Goal: Information Seeking & Learning: Learn about a topic

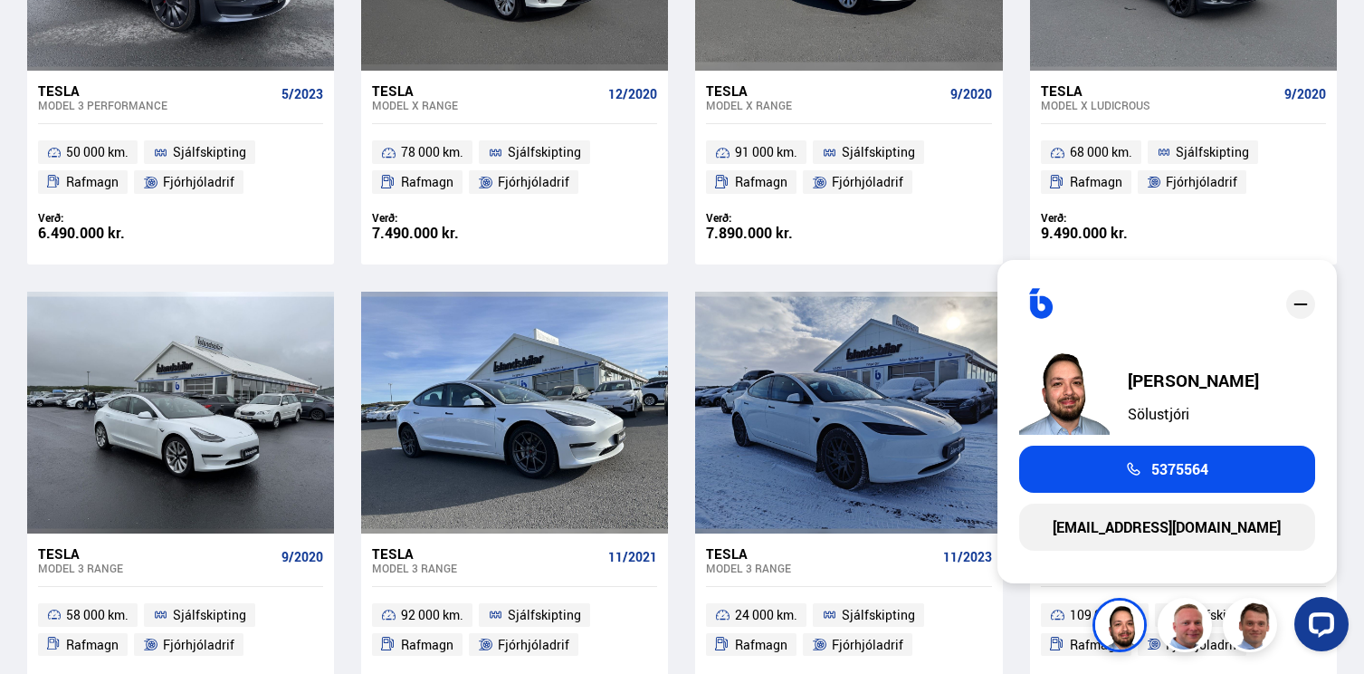
scroll to position [2092, 0]
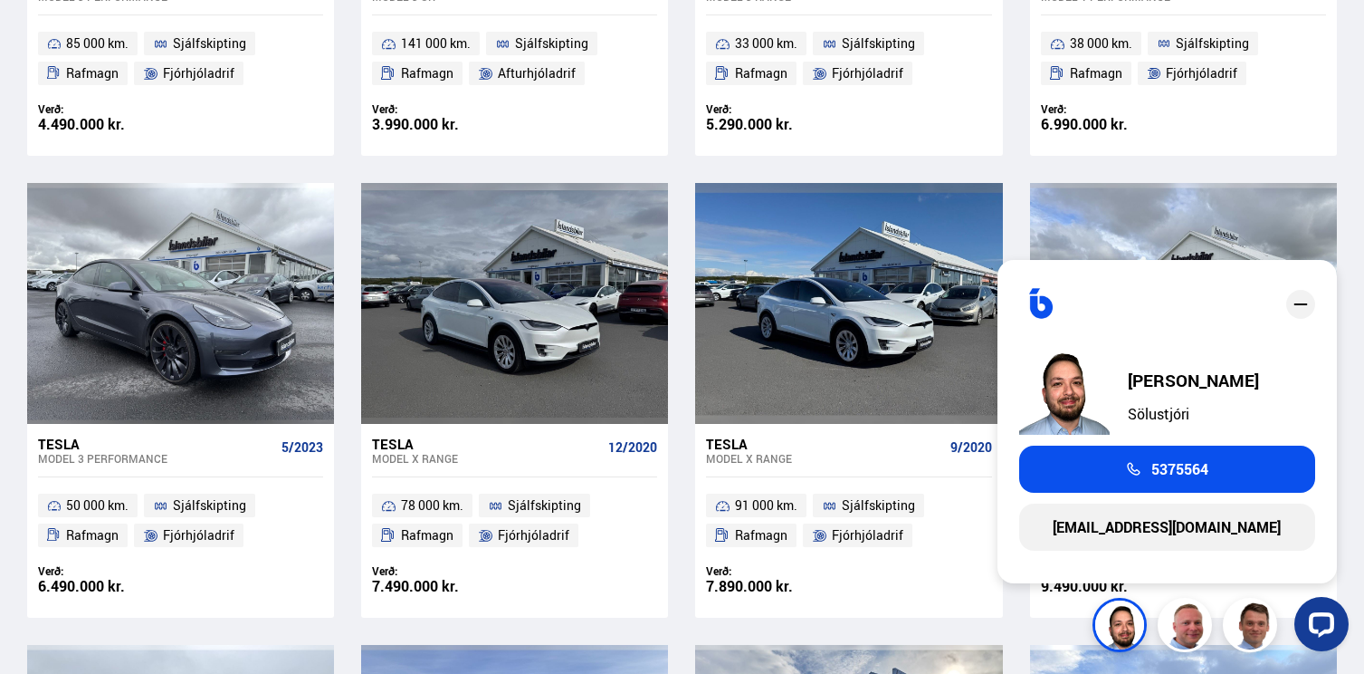
click at [1299, 311] on icon "close" at bounding box center [1301, 304] width 22 height 22
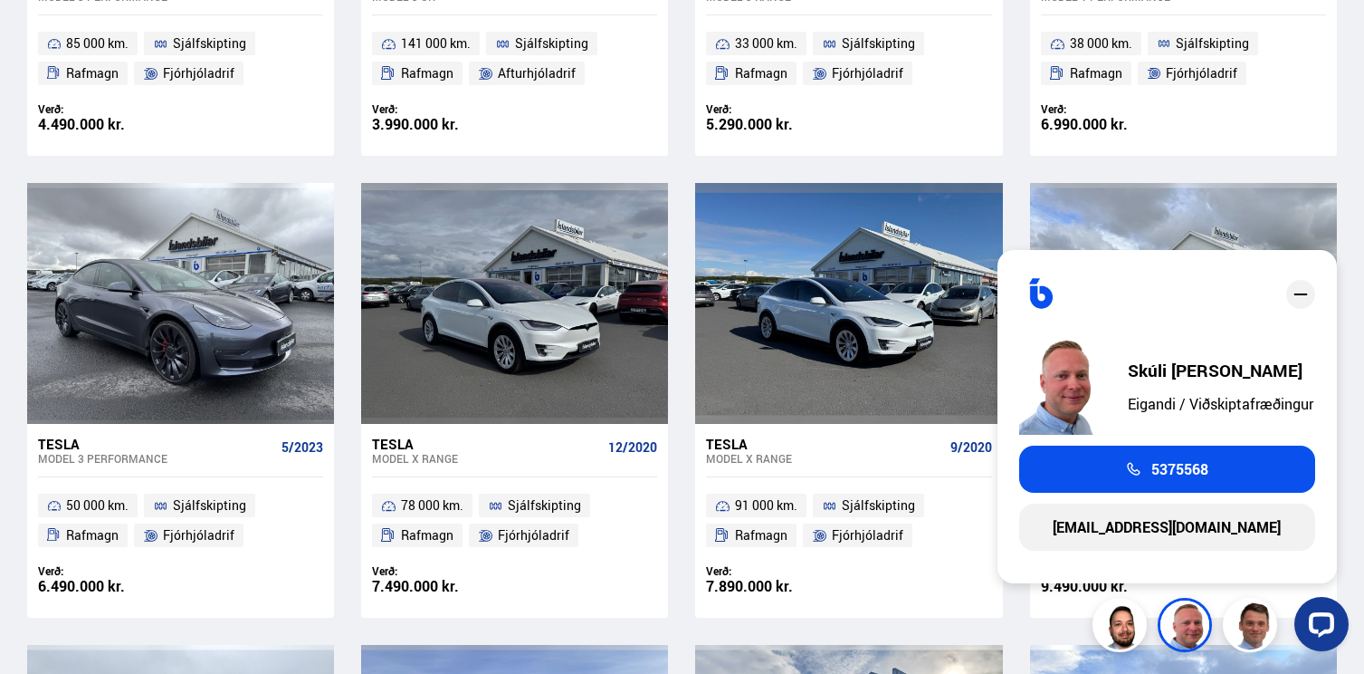
click at [1173, 617] on img at bounding box center [1188, 627] width 54 height 54
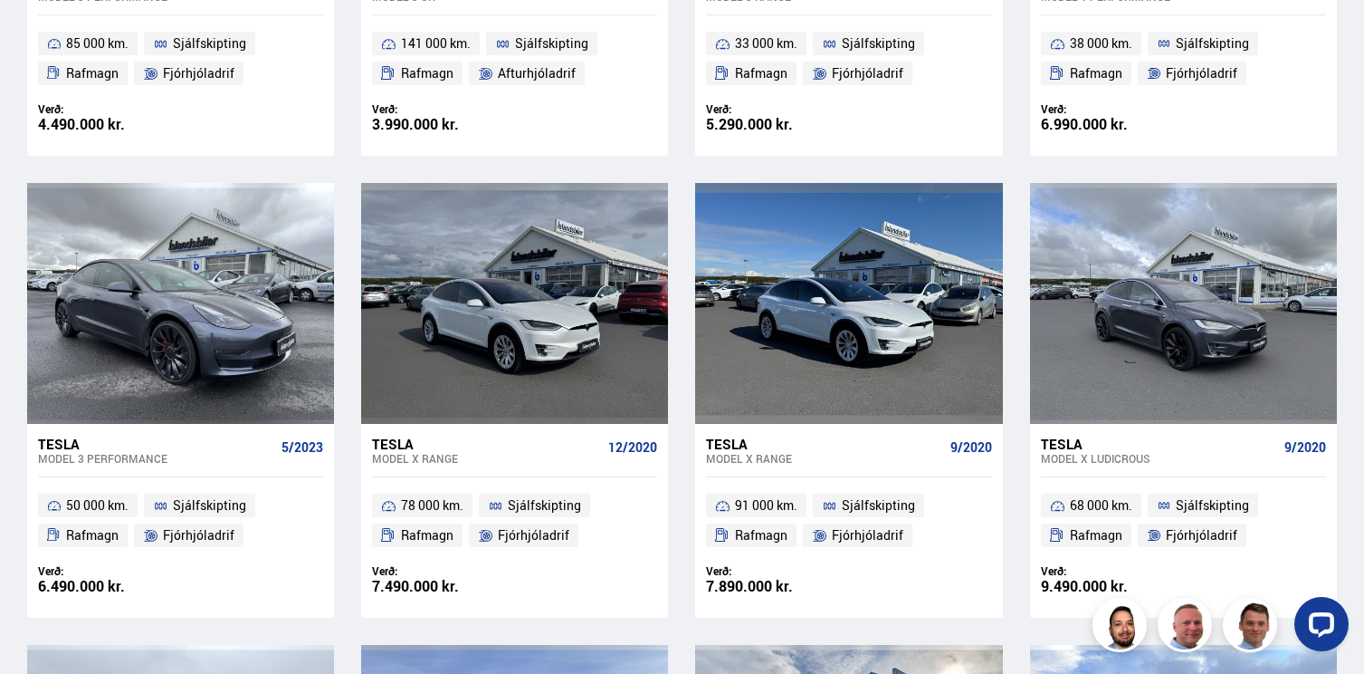
click at [1191, 617] on img at bounding box center [1188, 627] width 54 height 54
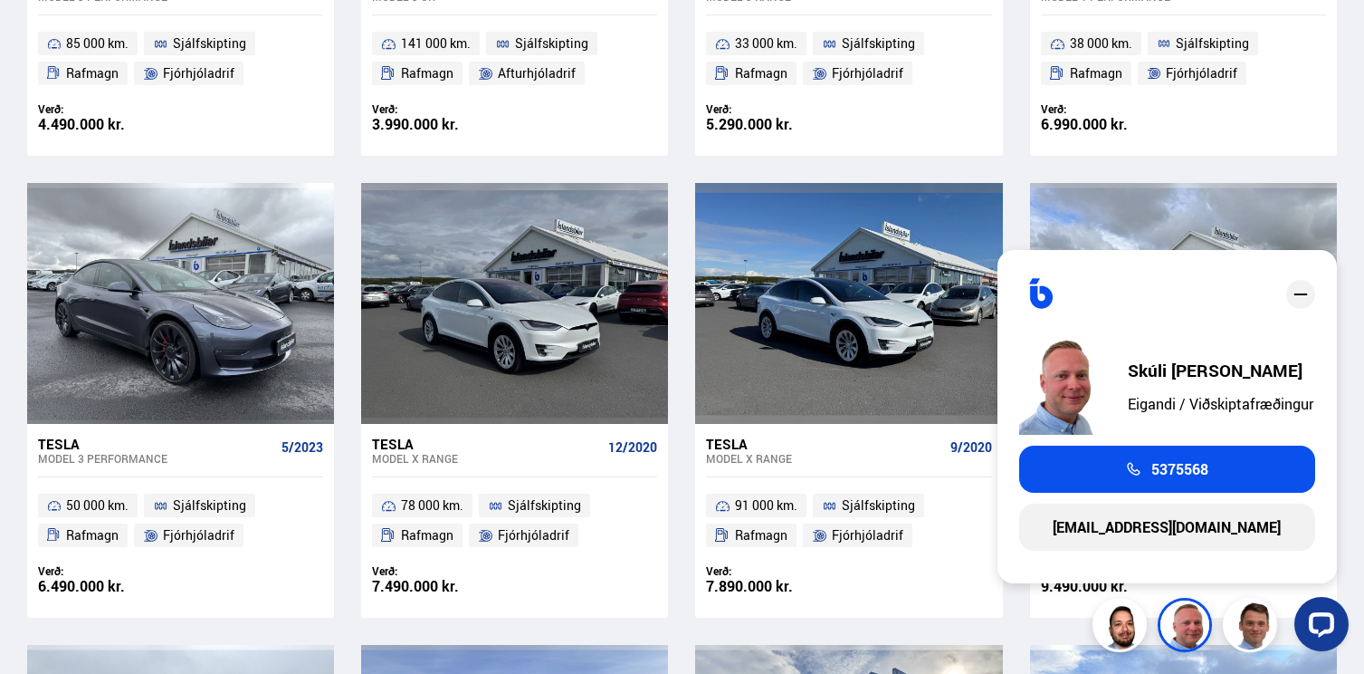
click at [1242, 625] on img at bounding box center [1253, 627] width 54 height 54
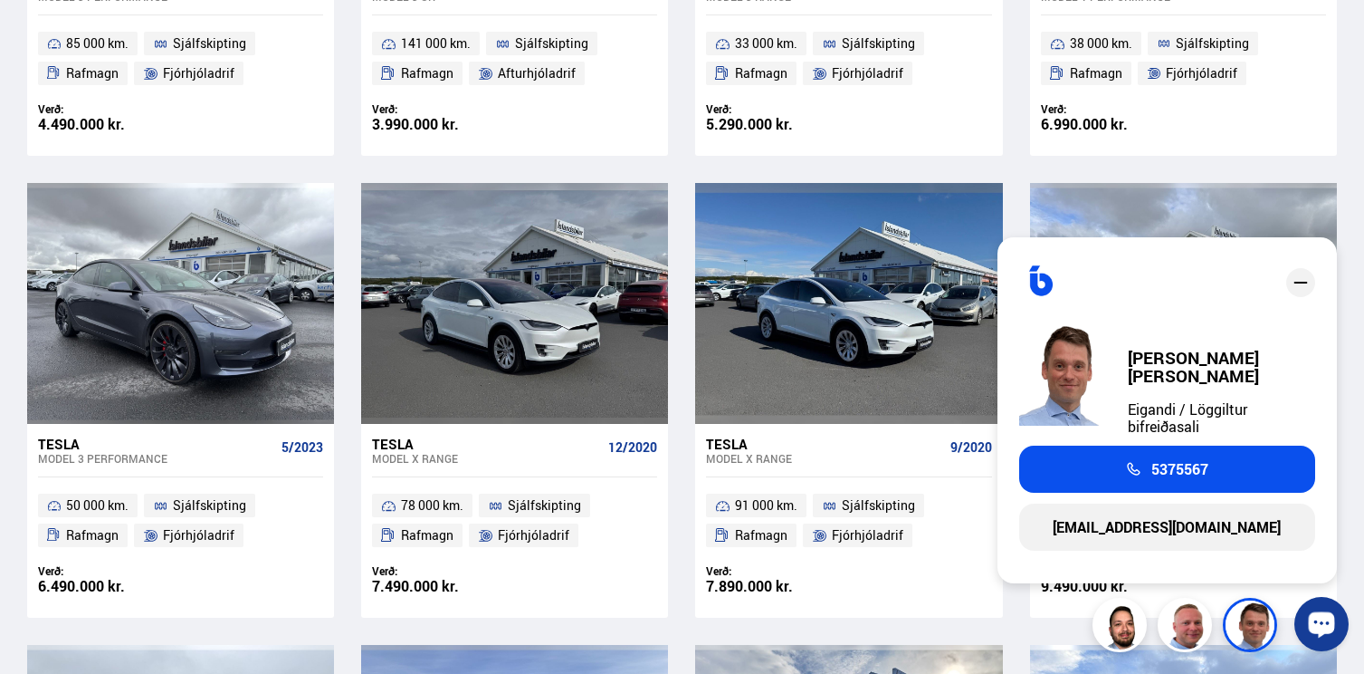
click at [1327, 625] on icon "Opna LiveChat spjallviðmót" at bounding box center [1322, 624] width 17 height 12
click at [1308, 290] on icon "close" at bounding box center [1301, 283] width 22 height 22
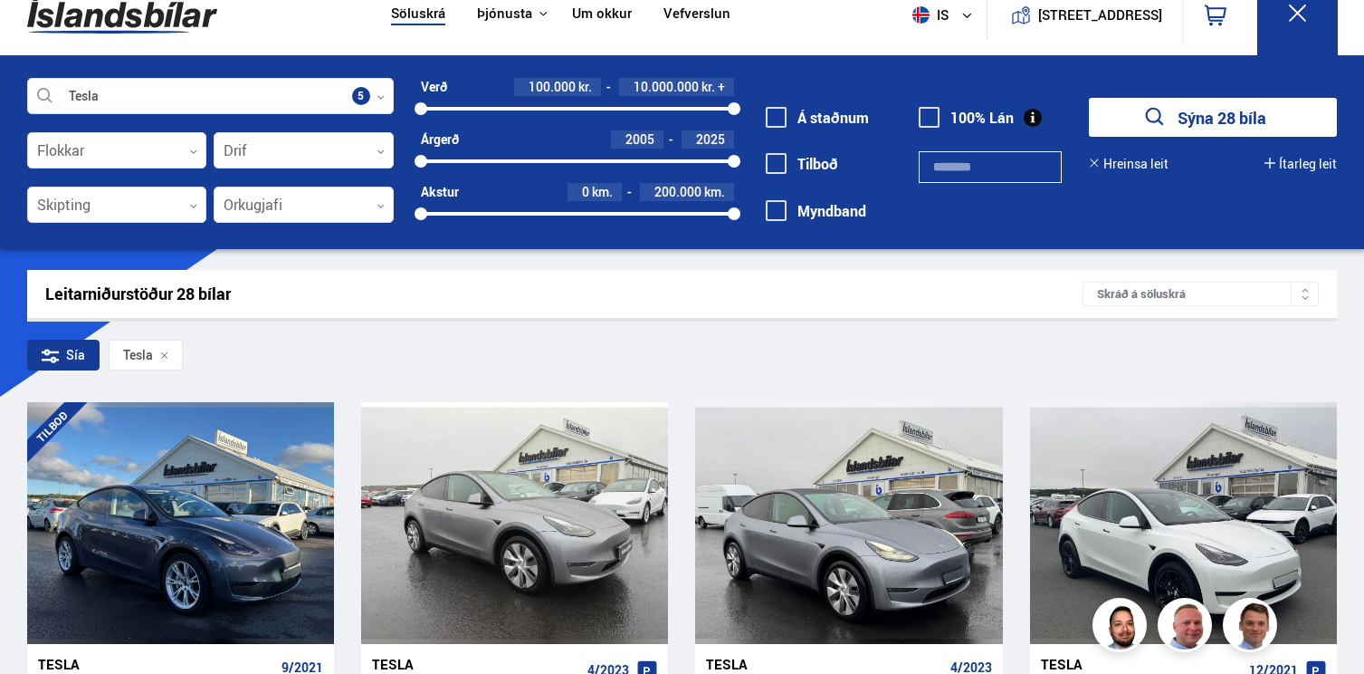
scroll to position [0, 0]
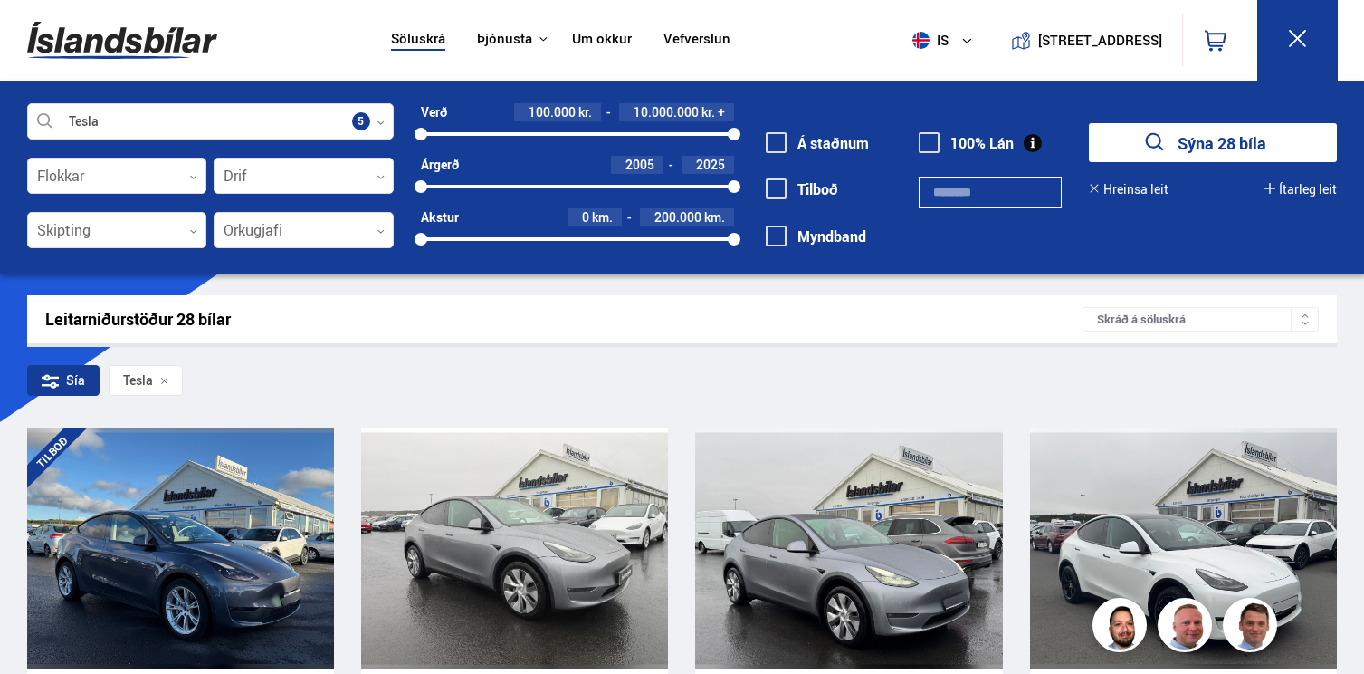
click at [934, 136] on span at bounding box center [929, 142] width 21 height 21
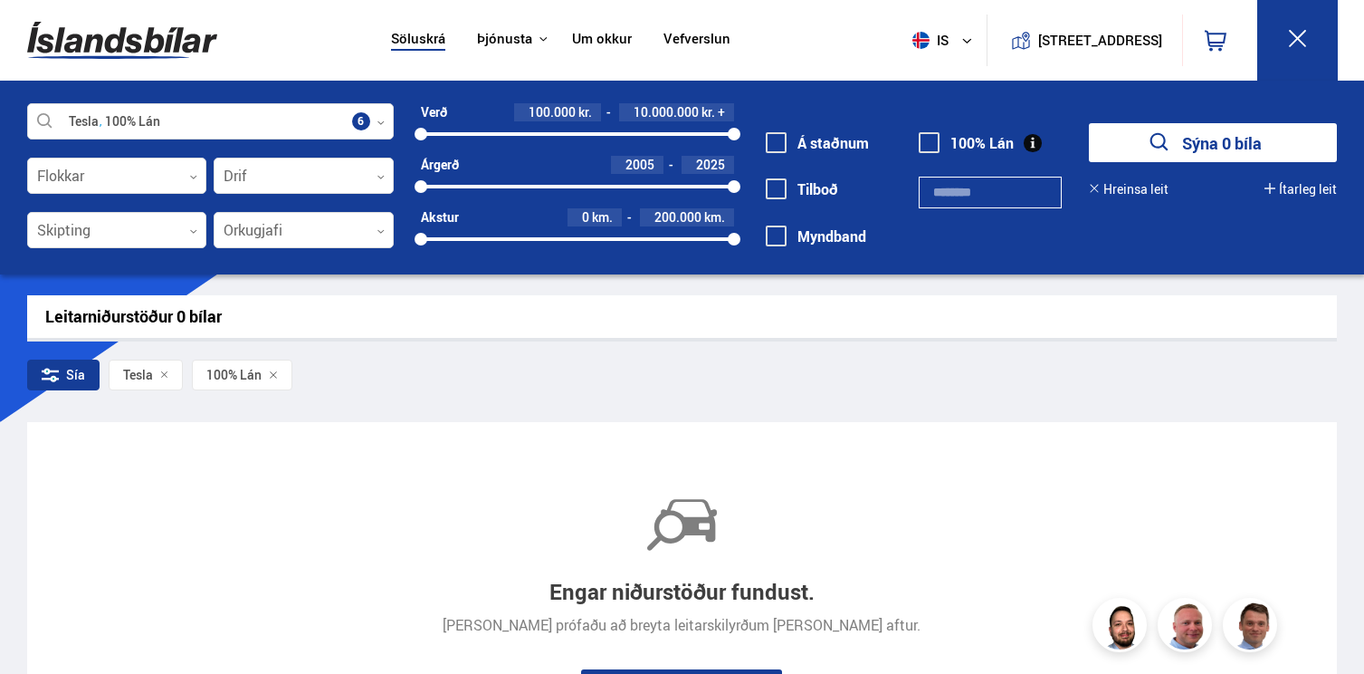
click at [936, 144] on span at bounding box center [929, 142] width 21 height 21
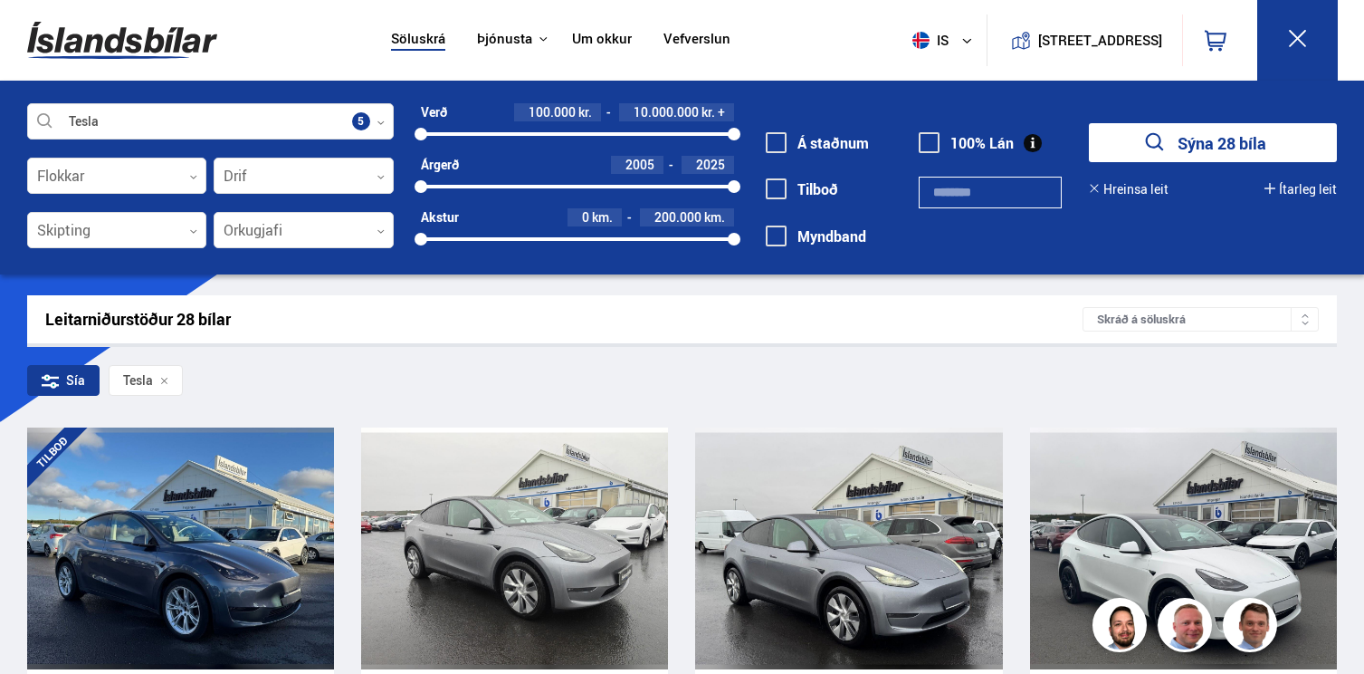
click at [784, 145] on span at bounding box center [776, 142] width 21 height 21
